Goal: Task Accomplishment & Management: Manage account settings

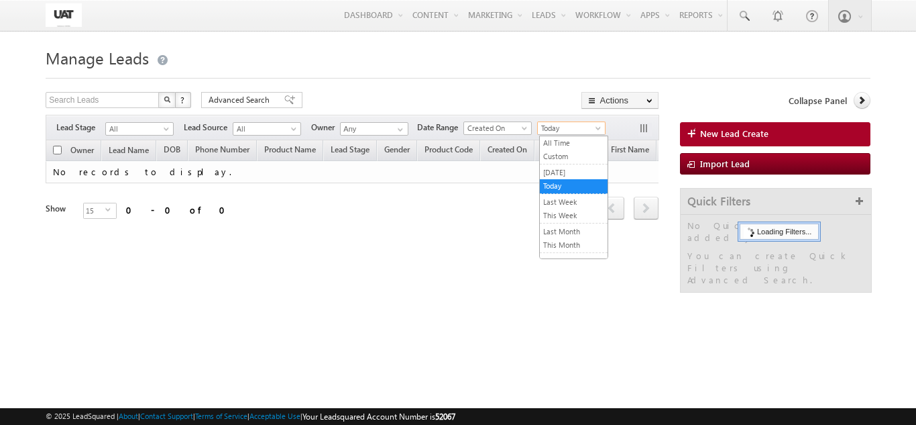
click at [556, 125] on span "Today" at bounding box center [570, 128] width 64 height 12
click at [557, 140] on link "All Time" at bounding box center [574, 143] width 68 height 12
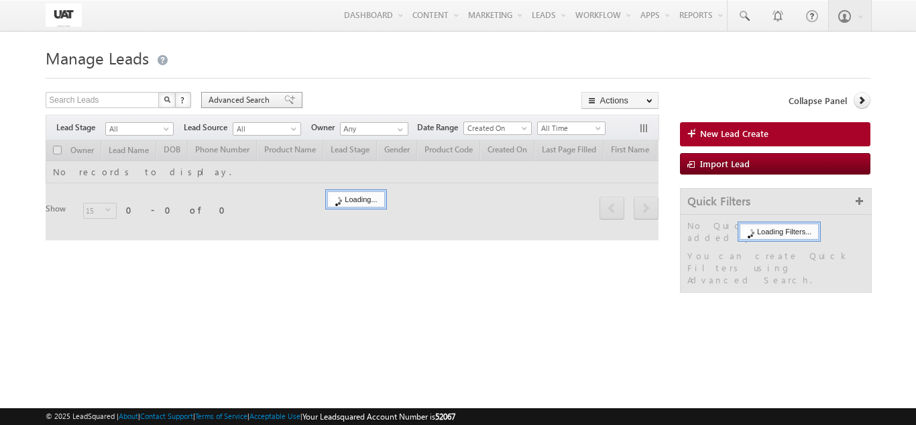
click at [274, 101] on div "Advanced Search" at bounding box center [251, 100] width 101 height 16
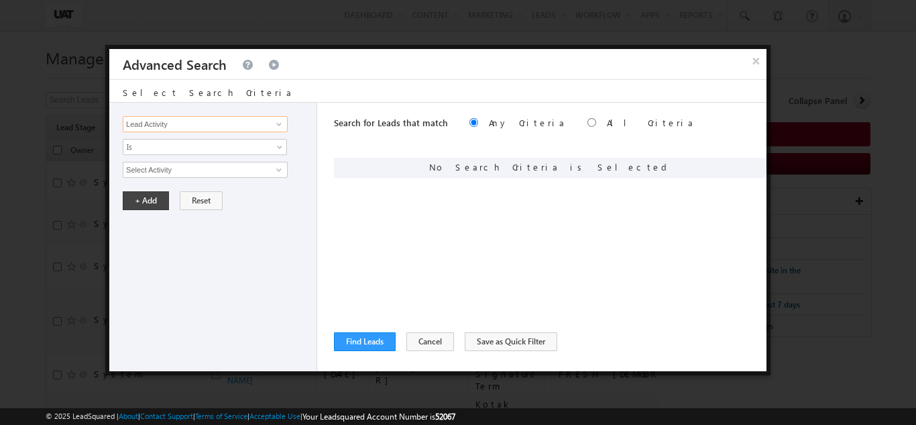
click at [263, 125] on input "Lead Activity" at bounding box center [205, 124] width 165 height 16
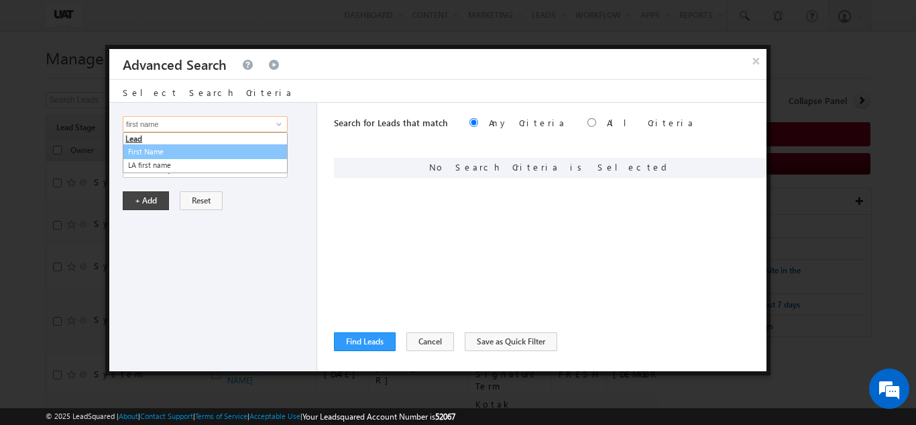
click at [232, 145] on link "First Name" at bounding box center [205, 151] width 165 height 15
type input "First Name"
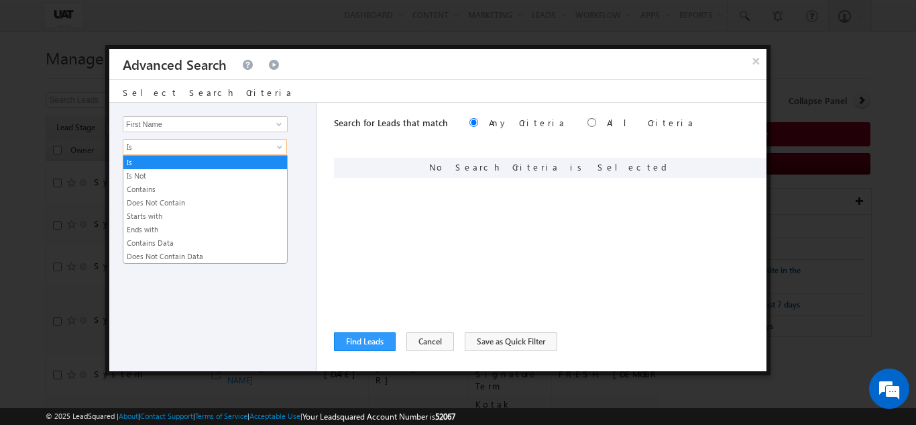
click at [230, 145] on span "Is" at bounding box center [196, 147] width 146 height 12
click at [199, 186] on link "Contains" at bounding box center [205, 189] width 164 height 12
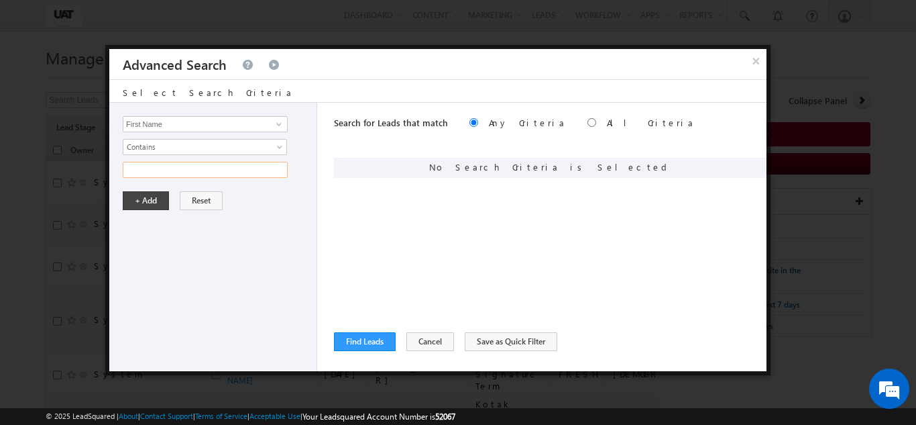
click at [199, 176] on input "text" at bounding box center [205, 170] width 165 height 16
type input "urmi"
click at [160, 198] on button "+ Add" at bounding box center [146, 200] width 46 height 19
click at [394, 343] on button "Find Leads" at bounding box center [365, 341] width 62 height 19
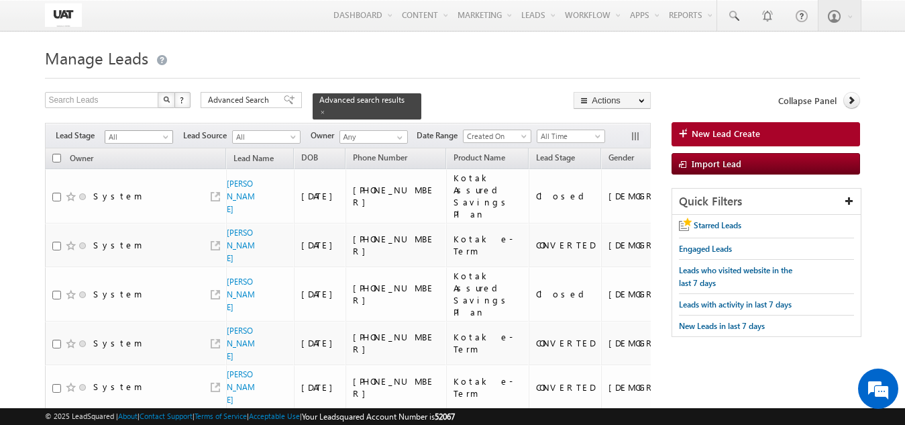
click at [119, 131] on span "All" at bounding box center [137, 137] width 64 height 12
click at [128, 155] on link "FRESH" at bounding box center [139, 157] width 68 height 12
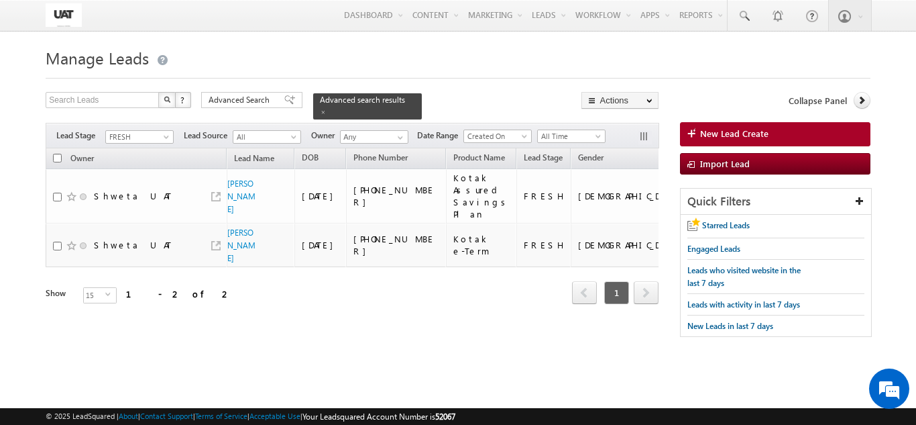
click at [57, 154] on input "checkbox" at bounding box center [57, 158] width 9 height 9
checkbox input "true"
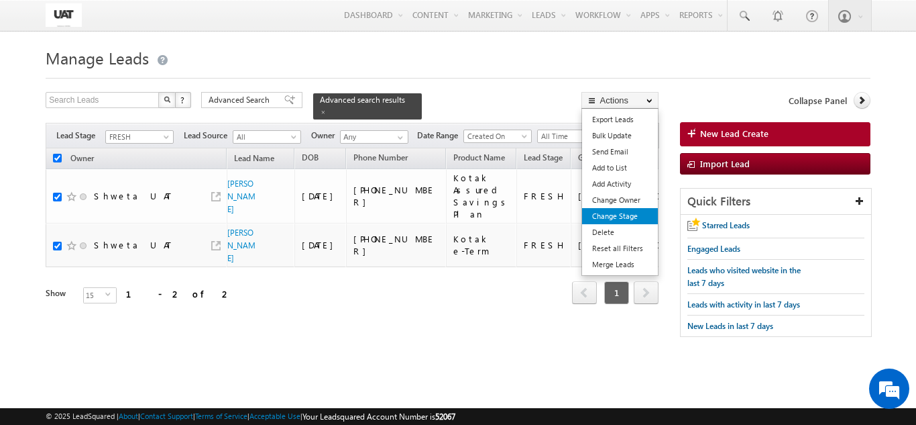
click at [623, 209] on link "Change Stage" at bounding box center [620, 216] width 76 height 16
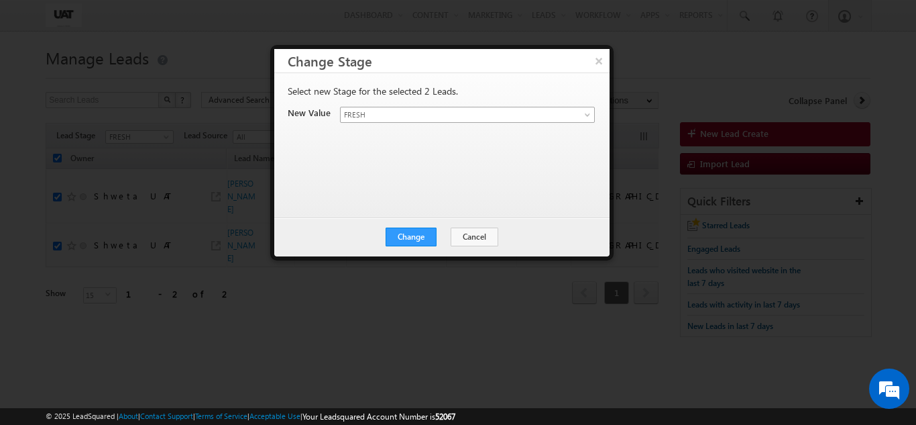
click at [379, 115] on span "FRESH" at bounding box center [452, 115] width 222 height 12
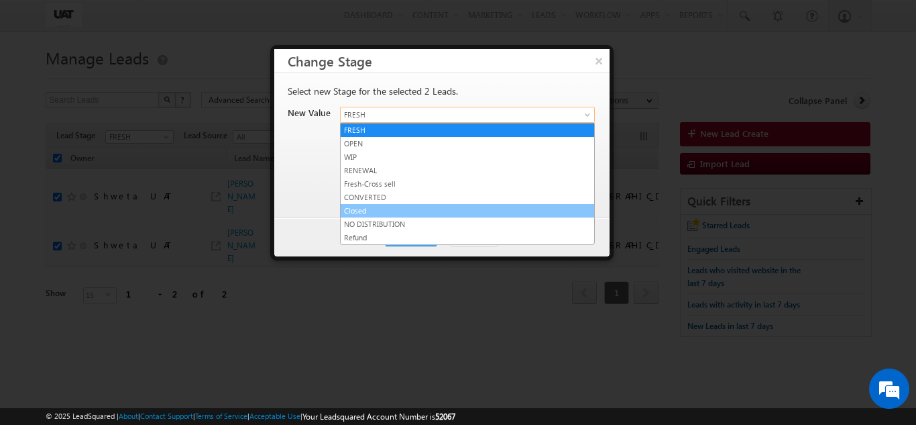
drag, startPoint x: 373, startPoint y: 208, endPoint x: 415, endPoint y: 234, distance: 49.7
click at [372, 209] on link "Closed" at bounding box center [468, 211] width 254 height 12
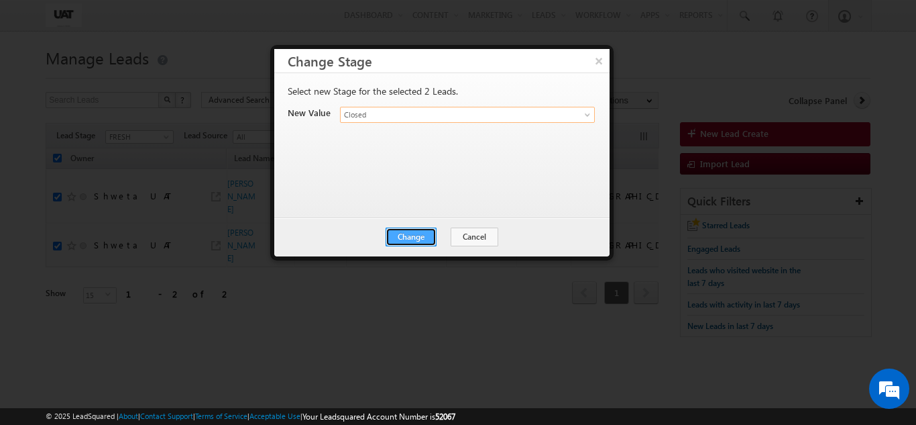
click at [415, 237] on button "Change" at bounding box center [411, 236] width 51 height 19
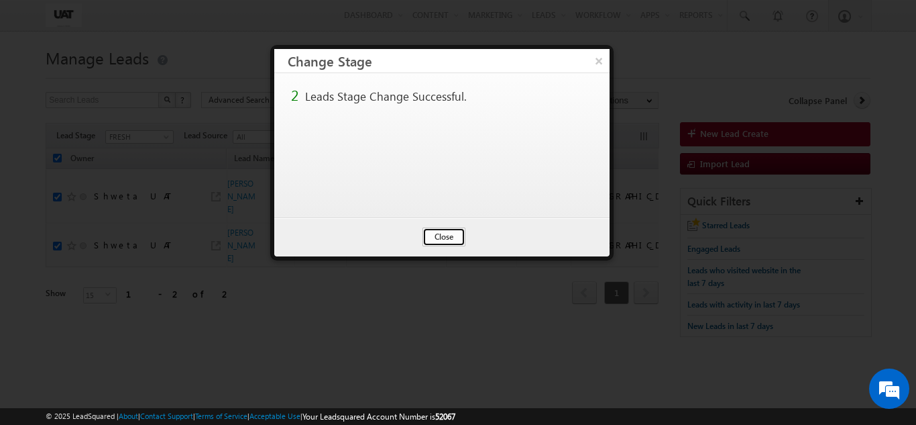
click at [445, 237] on button "Close" at bounding box center [444, 236] width 43 height 19
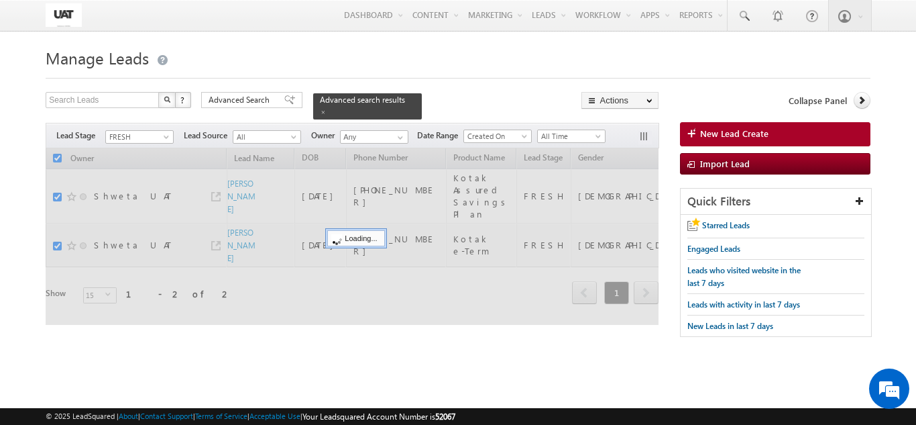
checkbox input "false"
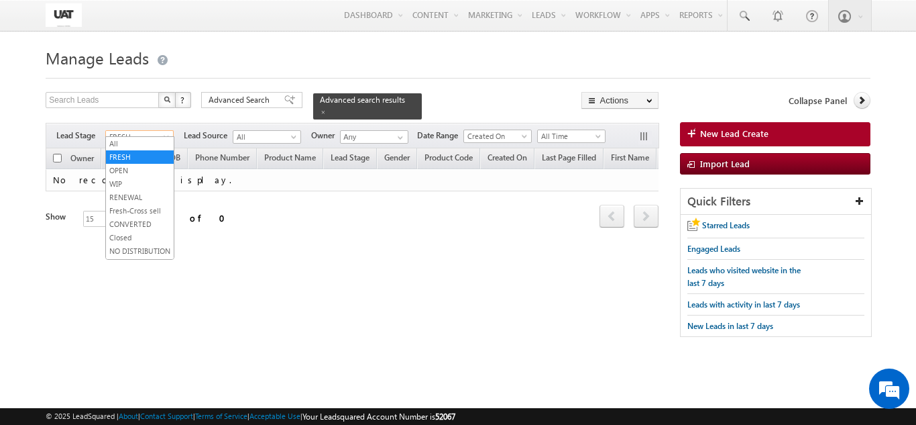
click at [129, 131] on span "FRESH" at bounding box center [138, 137] width 64 height 12
click at [136, 168] on link "OPEN" at bounding box center [140, 170] width 68 height 12
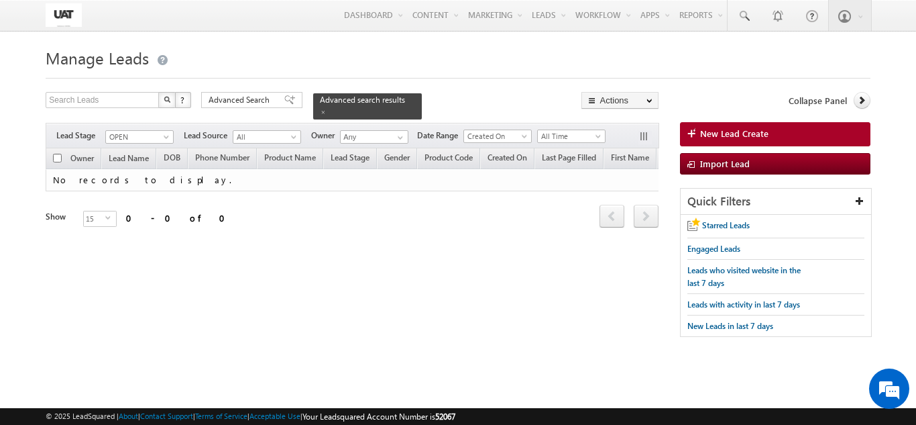
click at [500, 211] on div "Refresh first prev next last 0 - 0 of 0" at bounding box center [352, 210] width 613 height 38
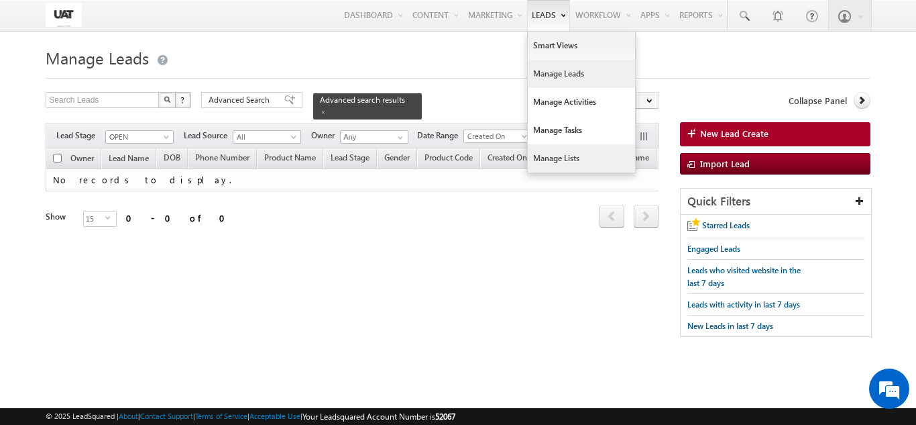
click at [548, 163] on link "Manage Lists" at bounding box center [581, 158] width 107 height 28
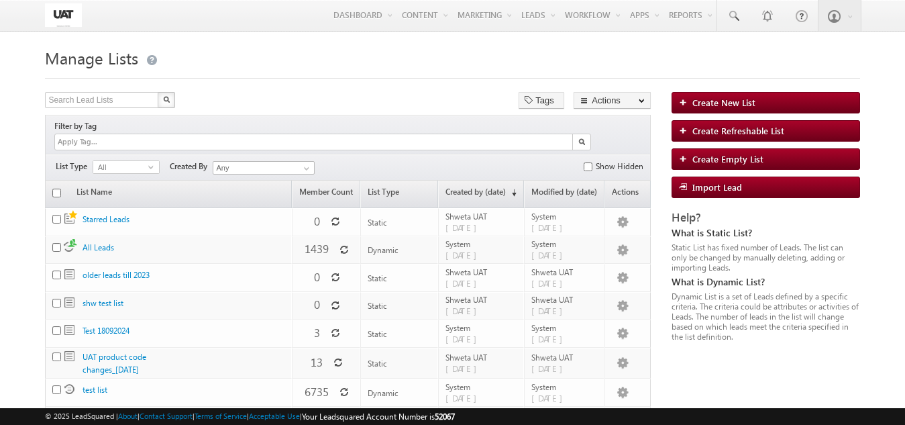
click at [0, 41] on body "Menu Shweta UAT [PERSON_NAME]uat @kota [DOMAIN_NAME]" at bounding box center [452, 414] width 905 height 829
click at [31, 56] on body "Menu Shweta UAT [PERSON_NAME]uat @kota [DOMAIN_NAME]" at bounding box center [452, 414] width 905 height 829
click at [326, 65] on h1 "Manage Lists" at bounding box center [452, 57] width 814 height 26
click at [388, 117] on div "Filter by Tag" at bounding box center [348, 134] width 606 height 39
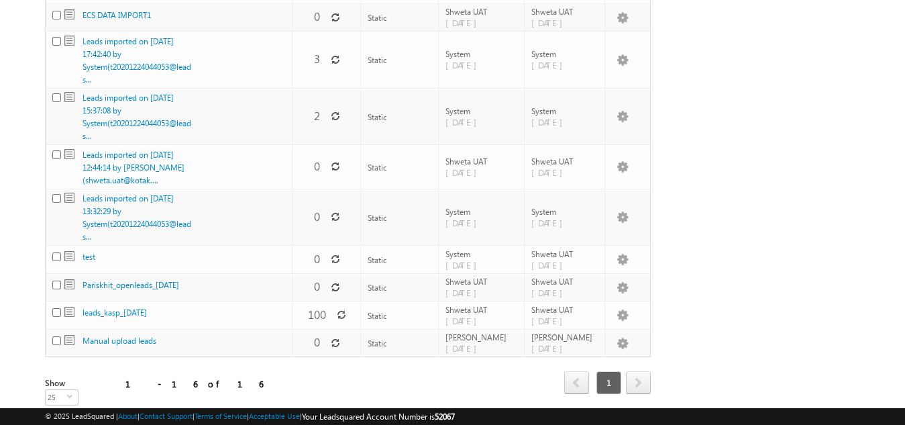
scroll to position [420, 0]
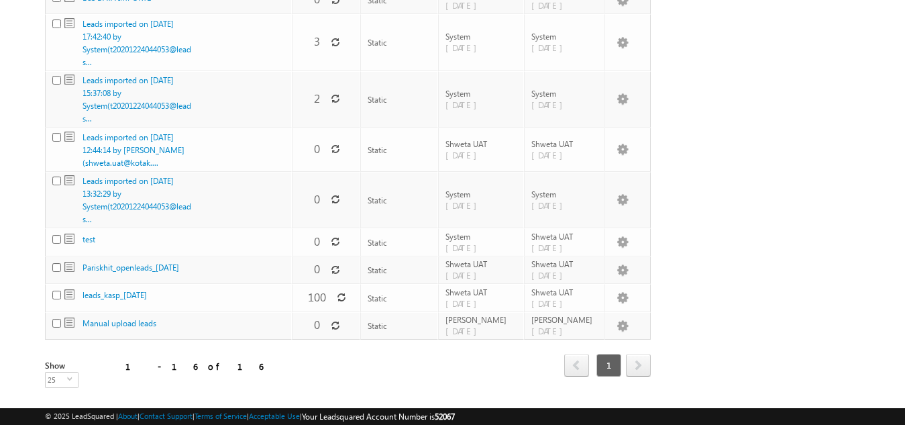
click at [810, 284] on div "Search Lead Lists X 16 results found Tags Actions Select rows to see actions Ac…" at bounding box center [452, 40] width 814 height 737
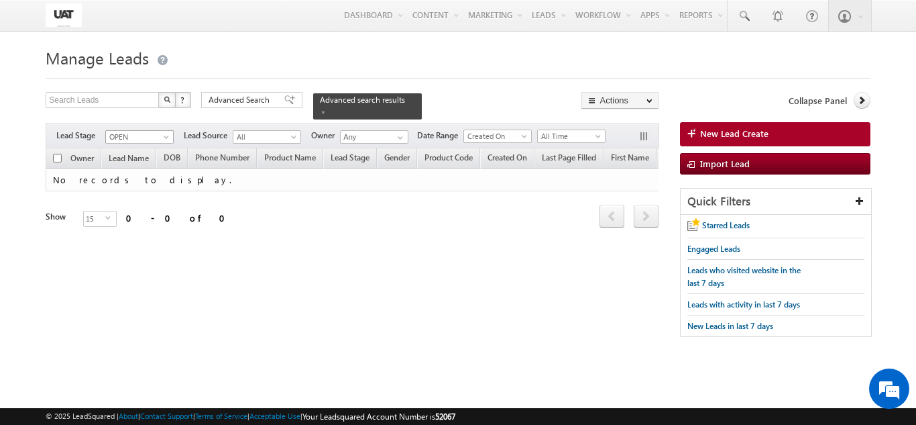
click at [156, 131] on span "OPEN" at bounding box center [138, 137] width 64 height 12
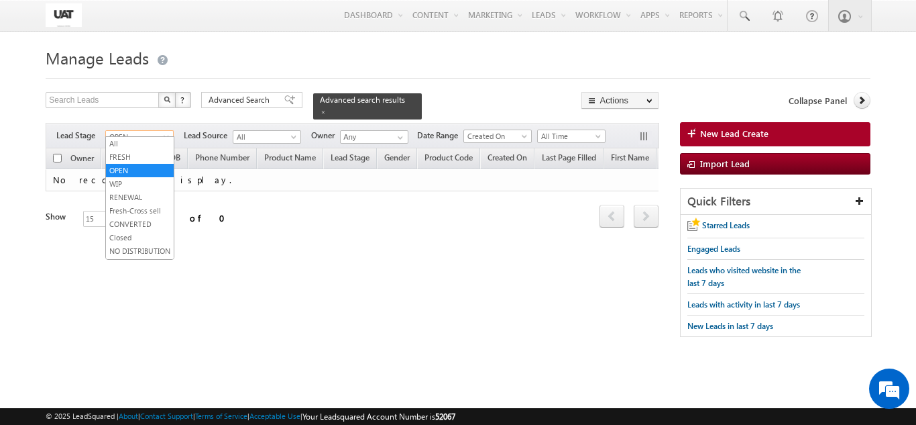
click at [23, 52] on body "Menu Shweta UAT [PERSON_NAME]uat @kota [DOMAIN_NAME]" at bounding box center [458, 189] width 916 height 379
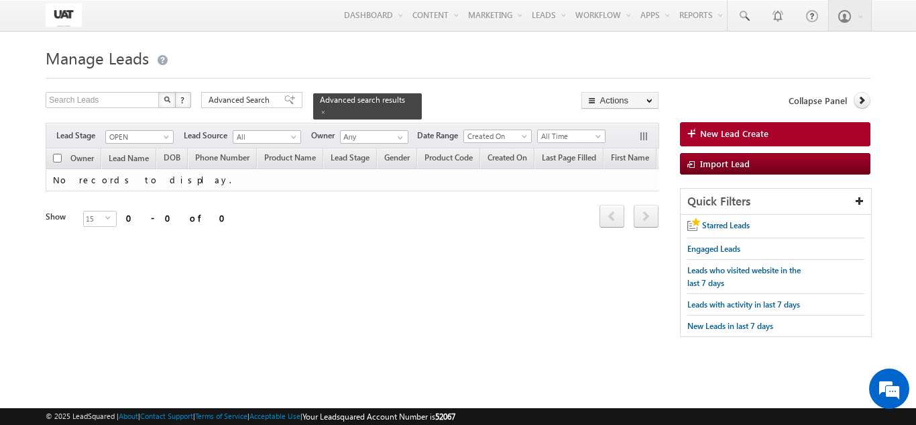
click at [156, 148] on div at bounding box center [156, 156] width 1 height 17
click at [162, 131] on span "OPEN" at bounding box center [138, 137] width 64 height 12
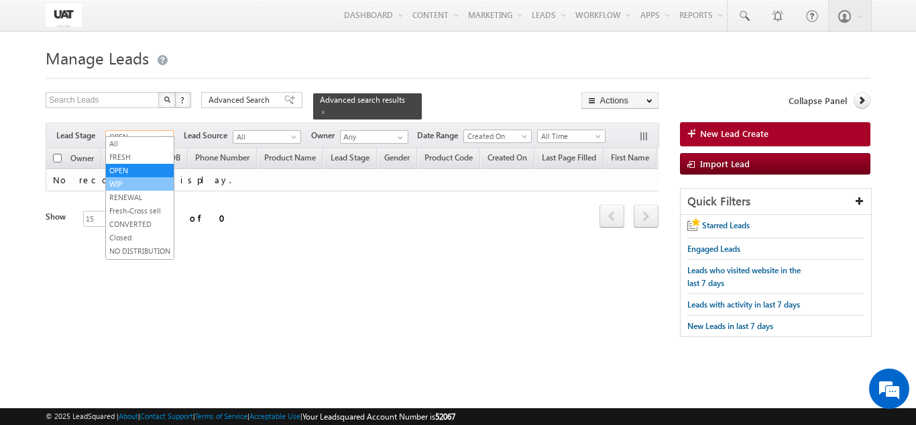
click at [135, 183] on link "WIP" at bounding box center [140, 184] width 68 height 12
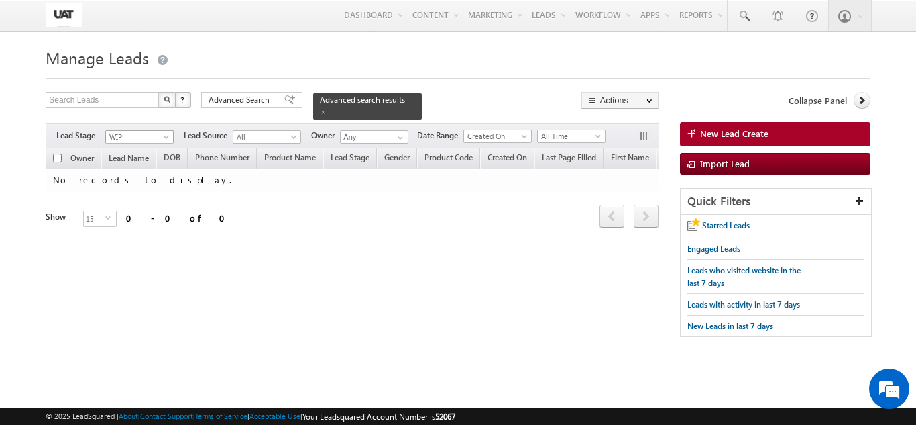
click at [142, 131] on span "WIP" at bounding box center [138, 137] width 64 height 12
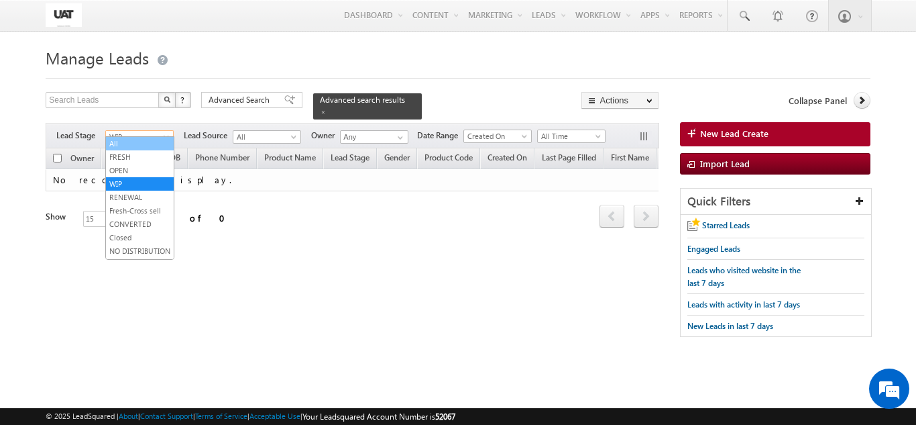
click at [143, 140] on link "All" at bounding box center [140, 143] width 68 height 12
